Goal: Complete application form

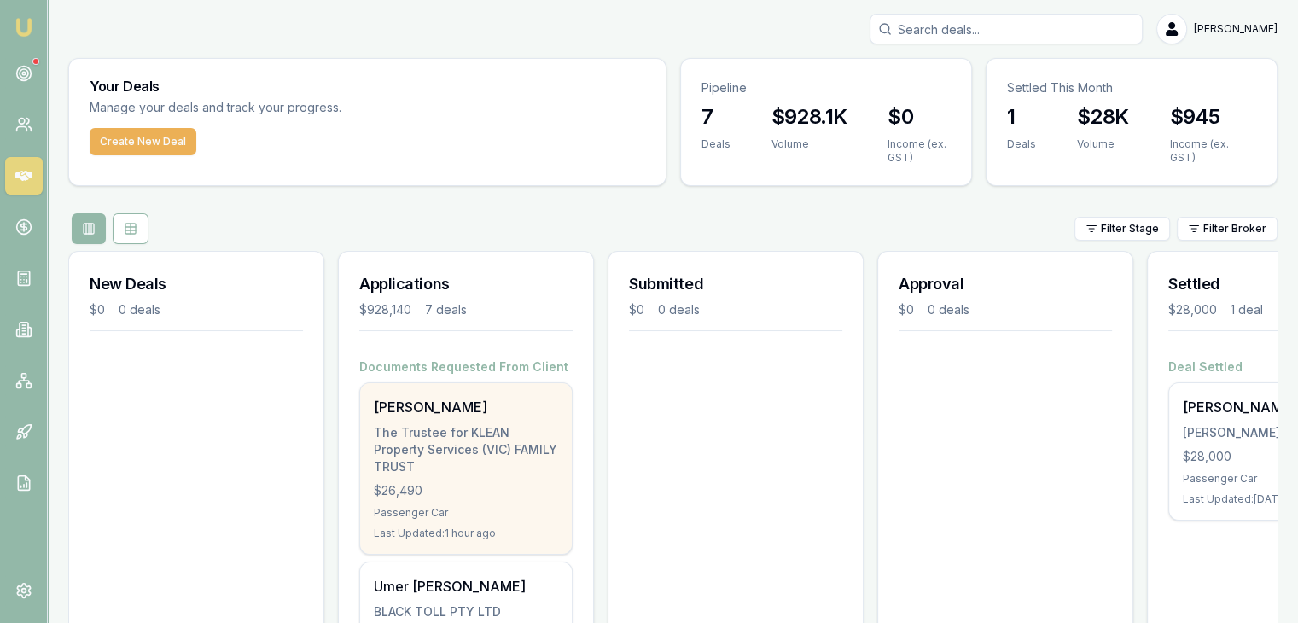
click at [497, 506] on div "Passenger Car" at bounding box center [466, 513] width 184 height 14
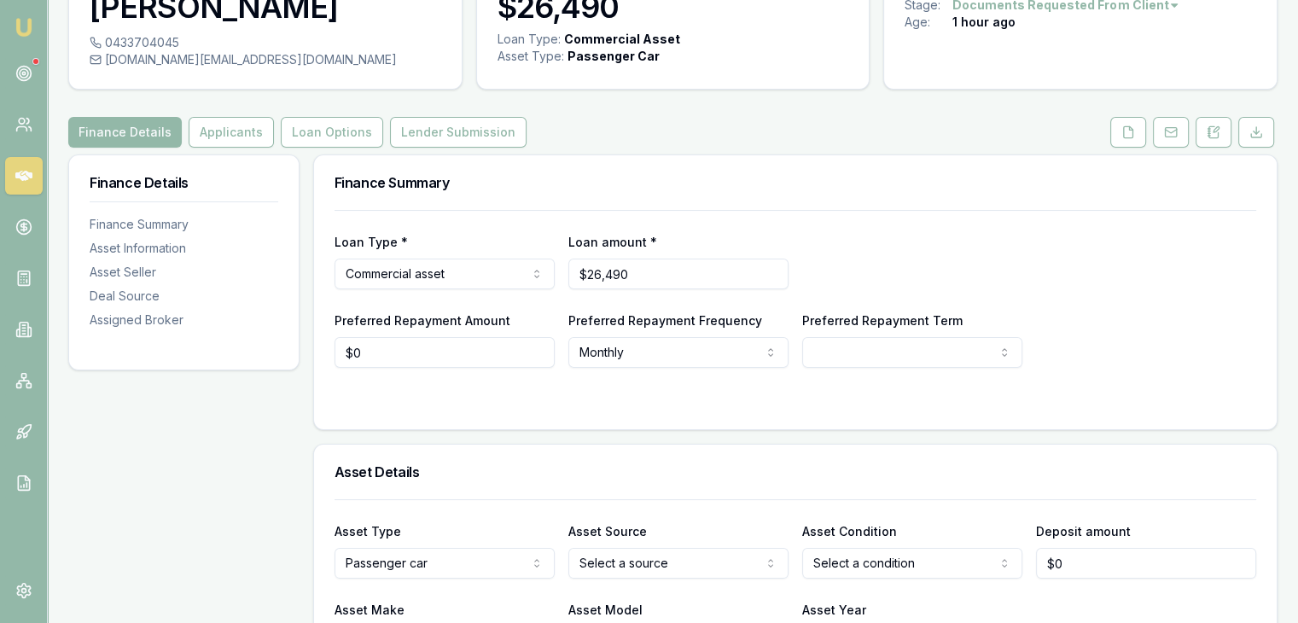
scroll to position [109, 0]
click at [600, 271] on input "26490" at bounding box center [678, 273] width 220 height 31
type input "$21,490"
click at [747, 390] on form "Loan Type * Commercial asset Consumer loan Consumer asset Commercial loan Comme…" at bounding box center [794, 308] width 921 height 199
click at [1123, 136] on icon at bounding box center [1128, 132] width 14 height 14
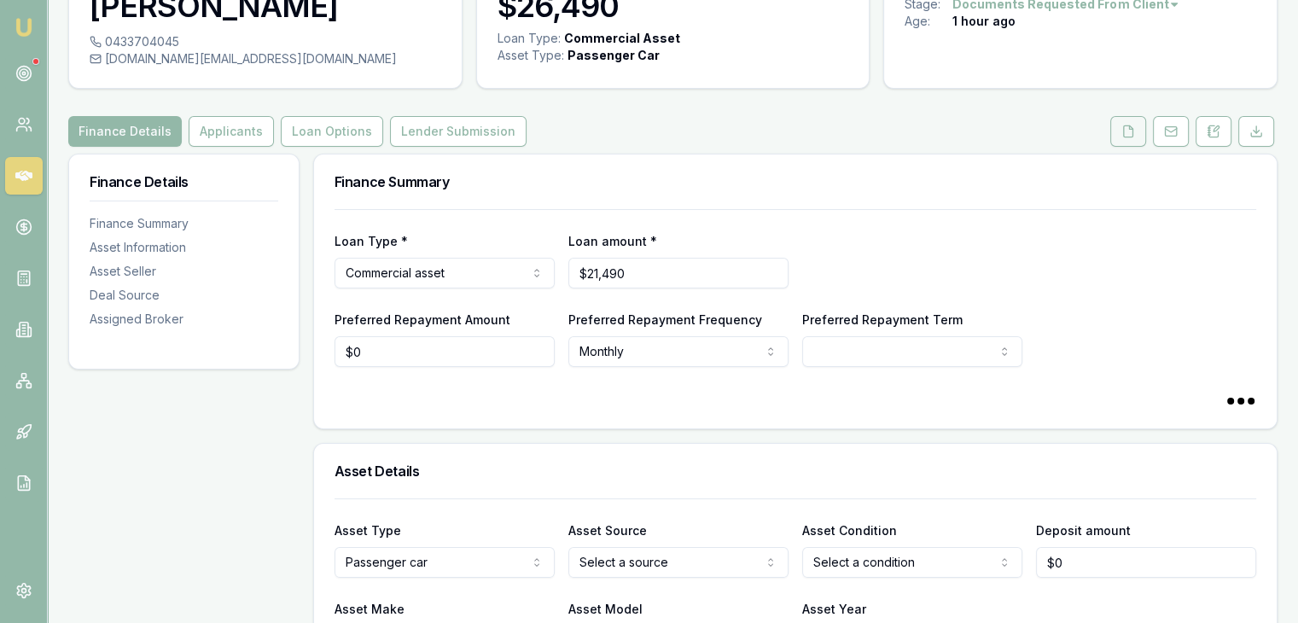
select select "60"
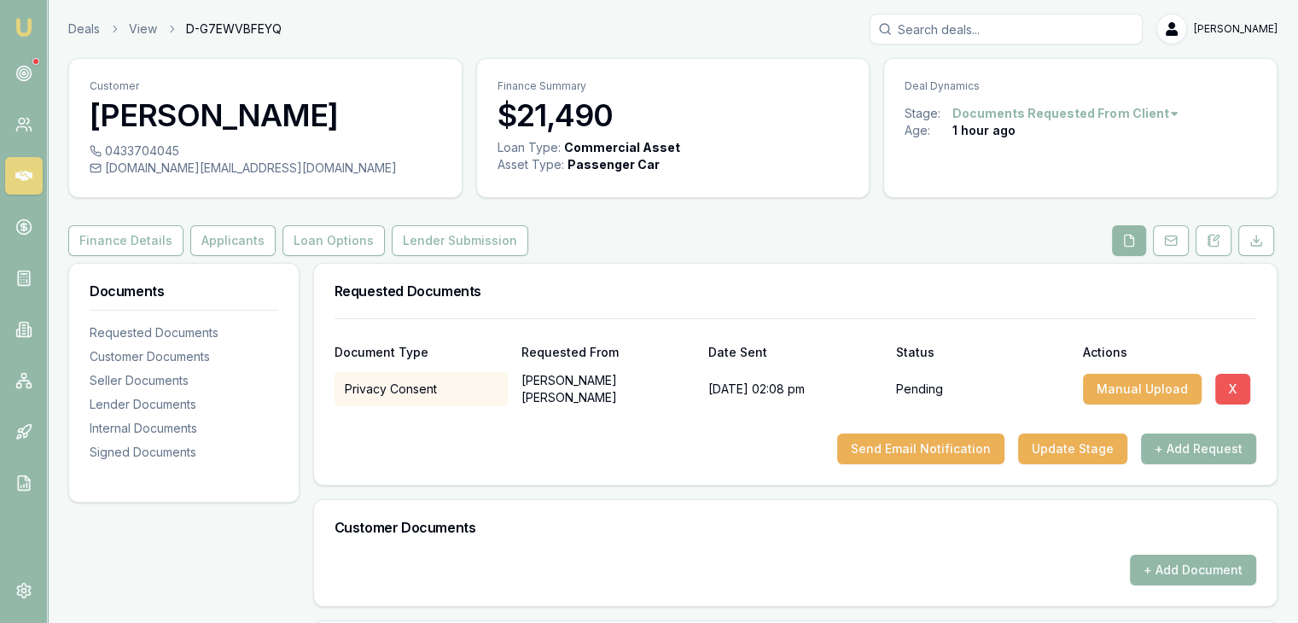
click at [1218, 384] on button "X" at bounding box center [1232, 389] width 35 height 31
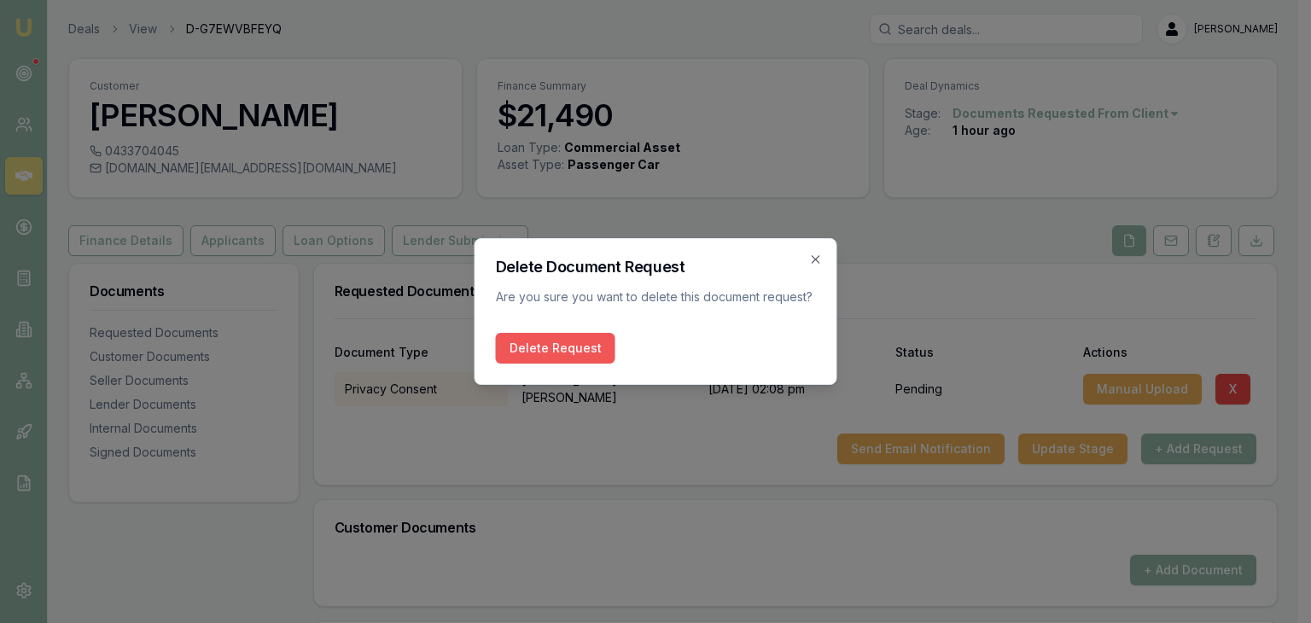
click at [537, 349] on button "Delete Request" at bounding box center [555, 348] width 119 height 31
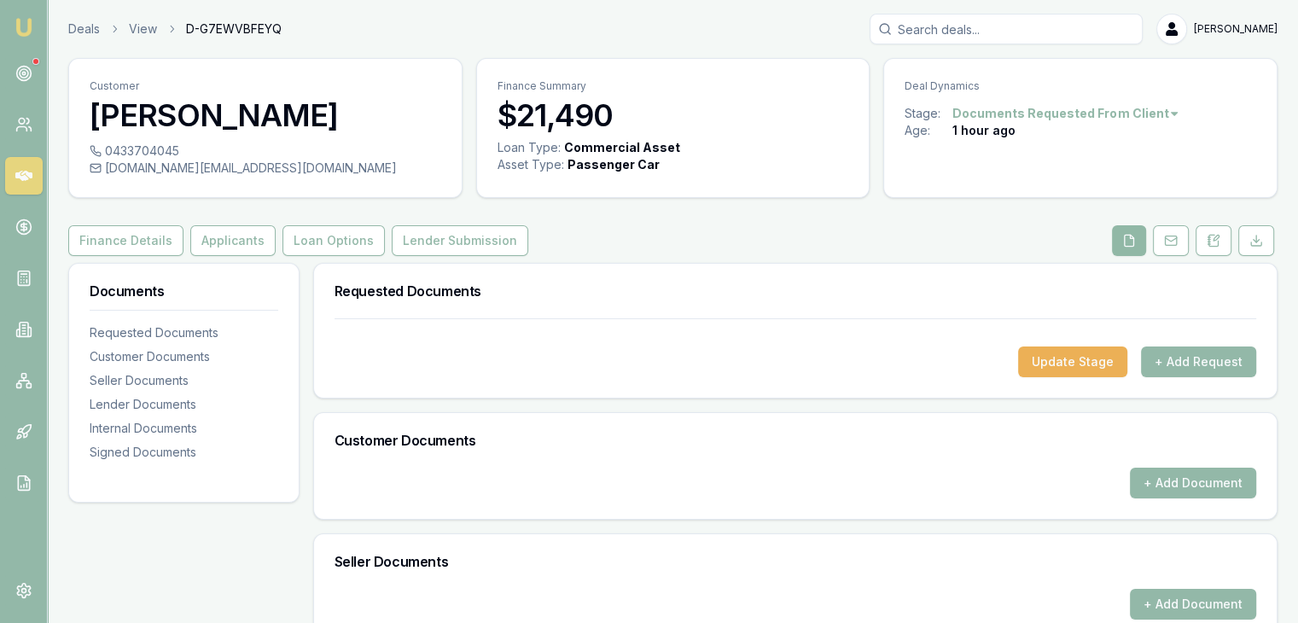
click at [1133, 235] on icon at bounding box center [1129, 241] width 14 height 14
click at [1183, 359] on button "+ Add Request" at bounding box center [1198, 361] width 115 height 31
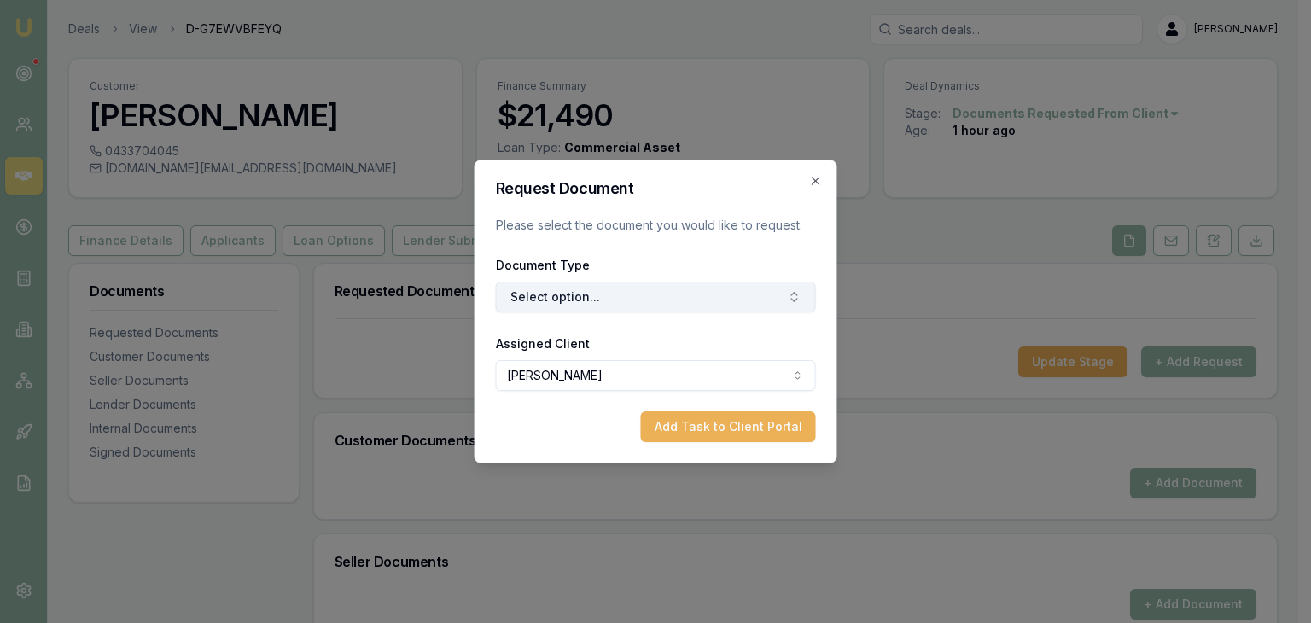
click at [764, 299] on button "Select option..." at bounding box center [656, 297] width 320 height 31
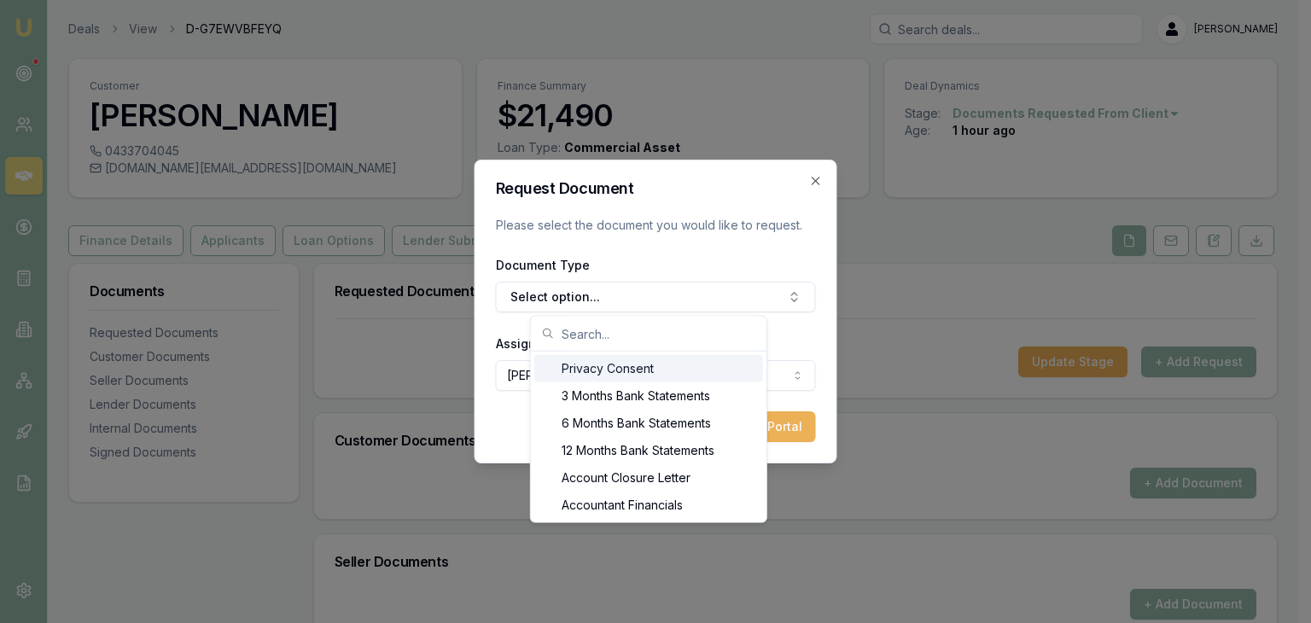
click at [700, 371] on div "Privacy Consent" at bounding box center [648, 368] width 229 height 27
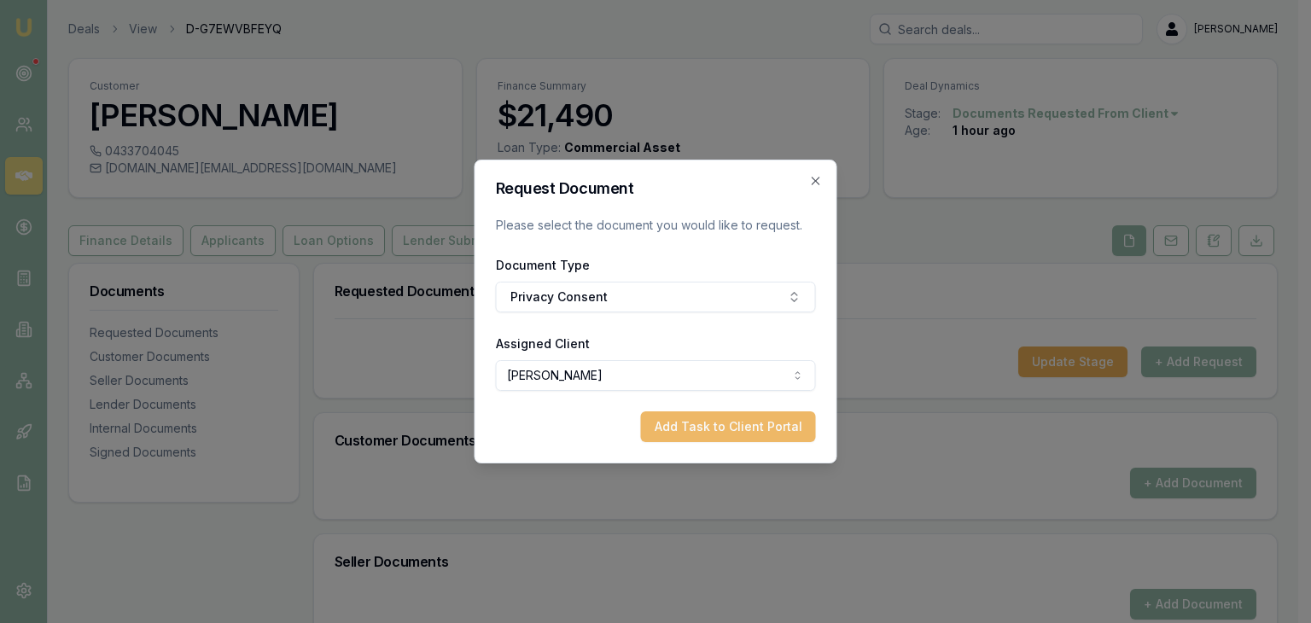
click at [712, 430] on button "Add Task to Client Portal" at bounding box center [728, 426] width 175 height 31
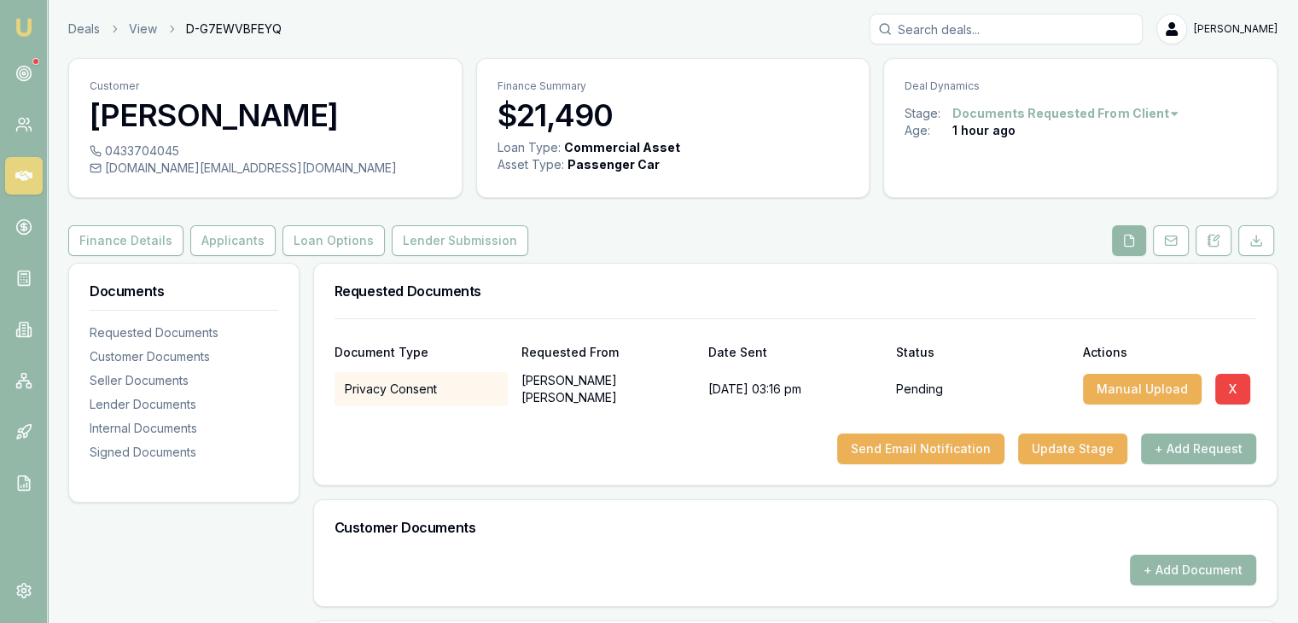
click at [740, 264] on div "Requested Documents" at bounding box center [795, 291] width 962 height 55
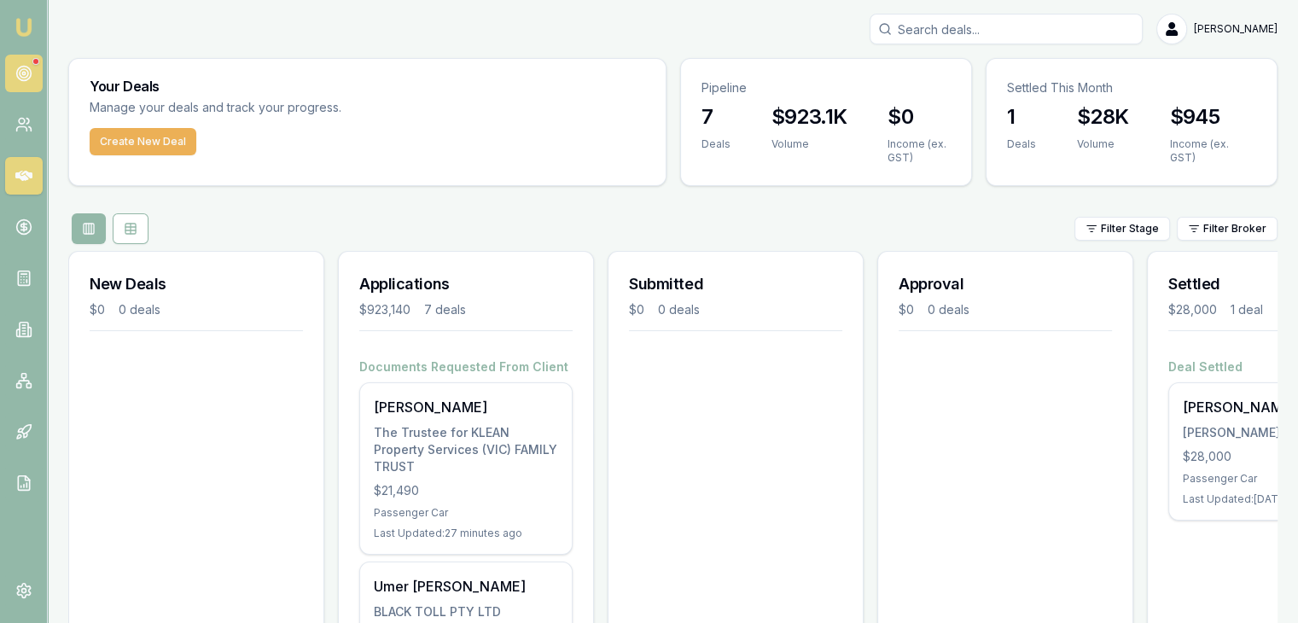
click at [27, 60] on link at bounding box center [24, 74] width 38 height 38
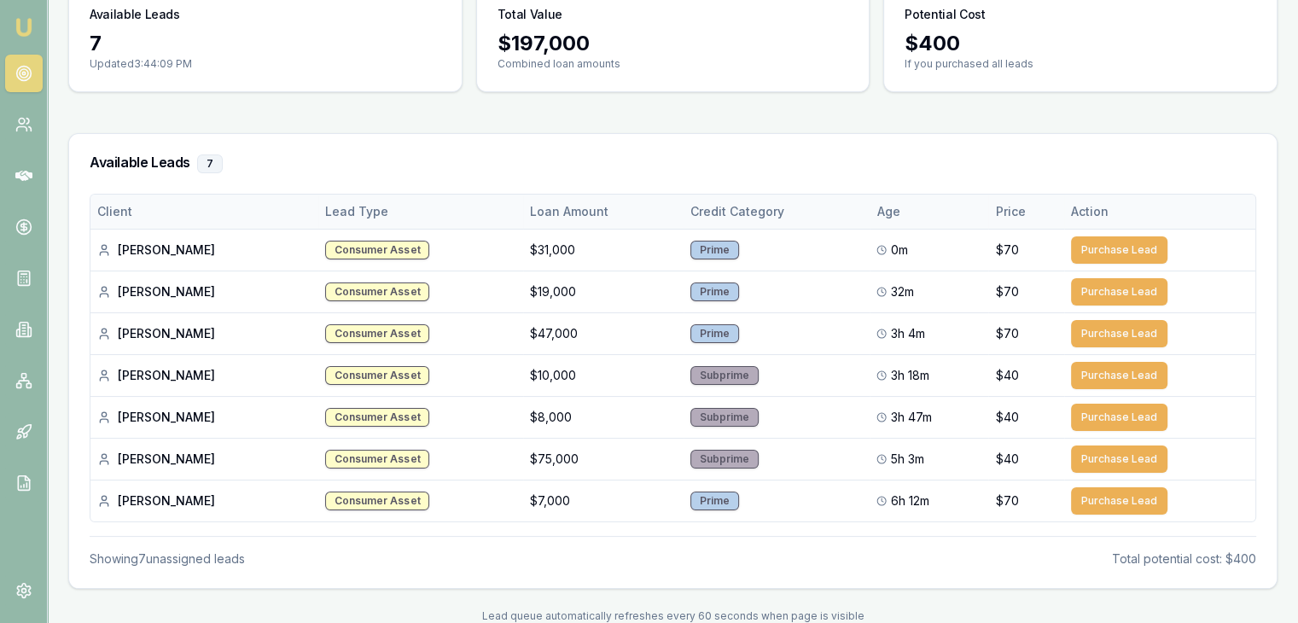
scroll to position [194, 0]
